Goal: Check status: Check status

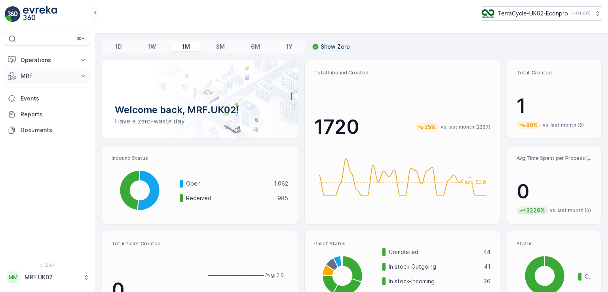
click at [40, 78] on p "MRF" at bounding box center [48, 76] width 54 height 8
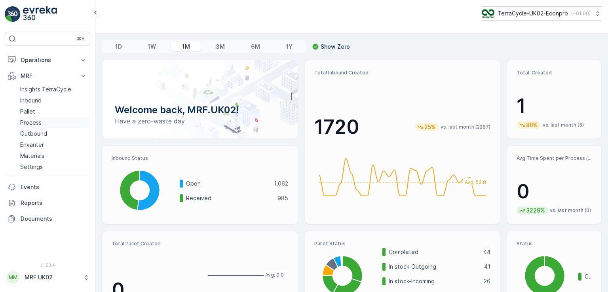
click at [35, 122] on p "Process" at bounding box center [30, 123] width 21 height 8
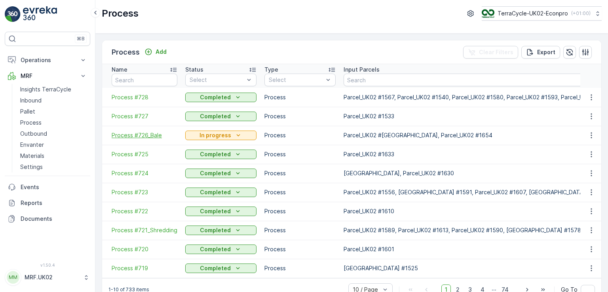
click at [139, 136] on span "Process #726_Bale" at bounding box center [145, 135] width 66 height 8
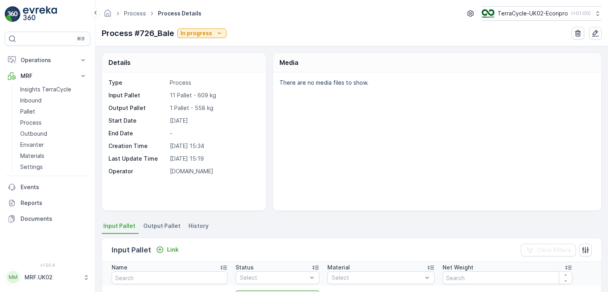
click at [504, 103] on div "There are no media files to show." at bounding box center [437, 141] width 328 height 138
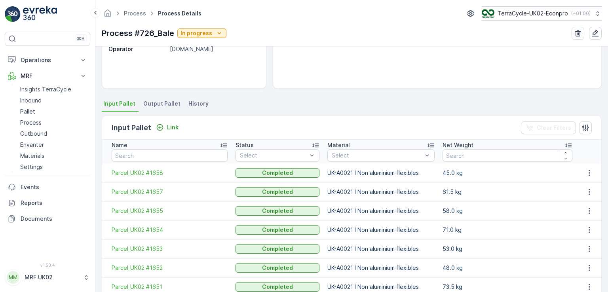
scroll to position [122, 0]
click at [168, 106] on span "Output Pallet" at bounding box center [161, 105] width 37 height 8
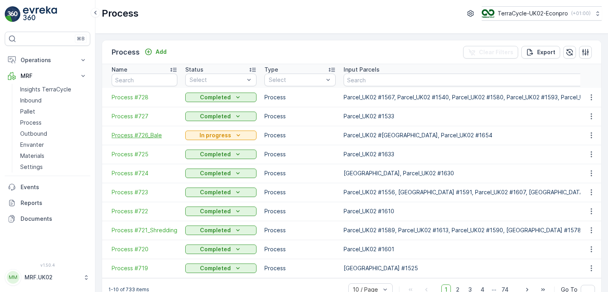
click at [154, 134] on span "Process #726_Bale" at bounding box center [145, 135] width 66 height 8
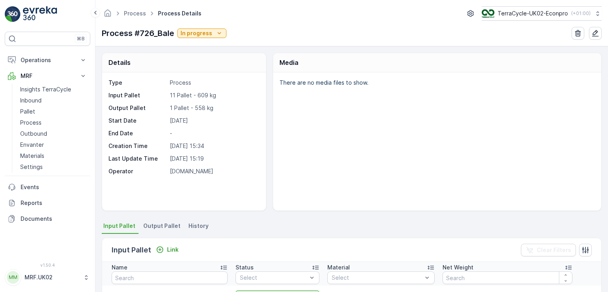
click at [168, 228] on span "Output Pallet" at bounding box center [161, 226] width 37 height 8
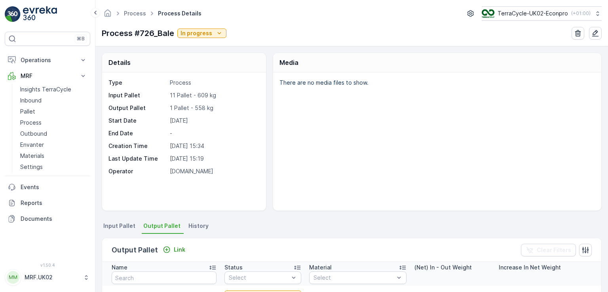
click at [331, 133] on div "There are no media files to show." at bounding box center [437, 141] width 328 height 138
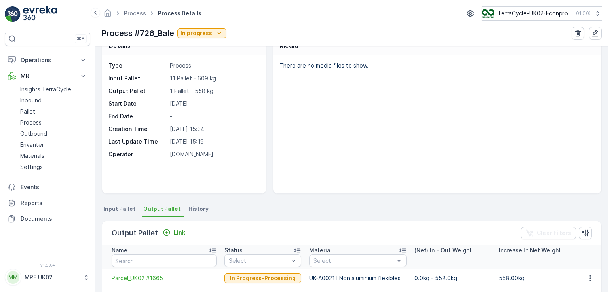
scroll to position [16, 0]
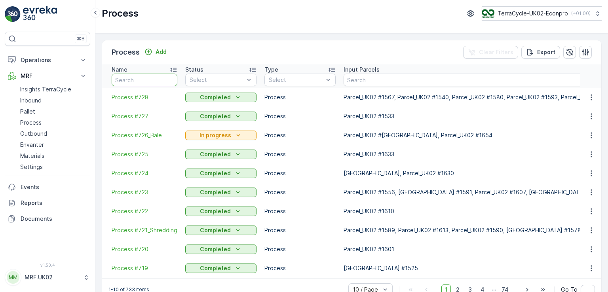
click at [137, 85] on input "text" at bounding box center [145, 80] width 66 height 13
